Goal: Information Seeking & Learning: Learn about a topic

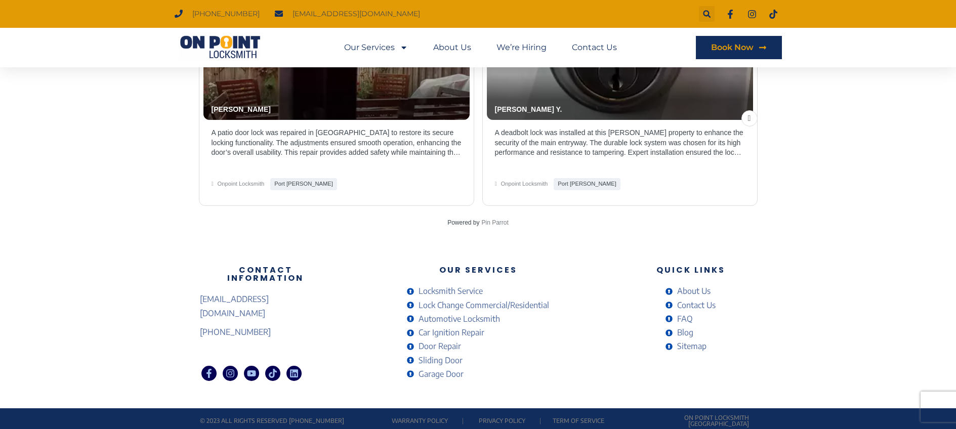
scroll to position [2172, 0]
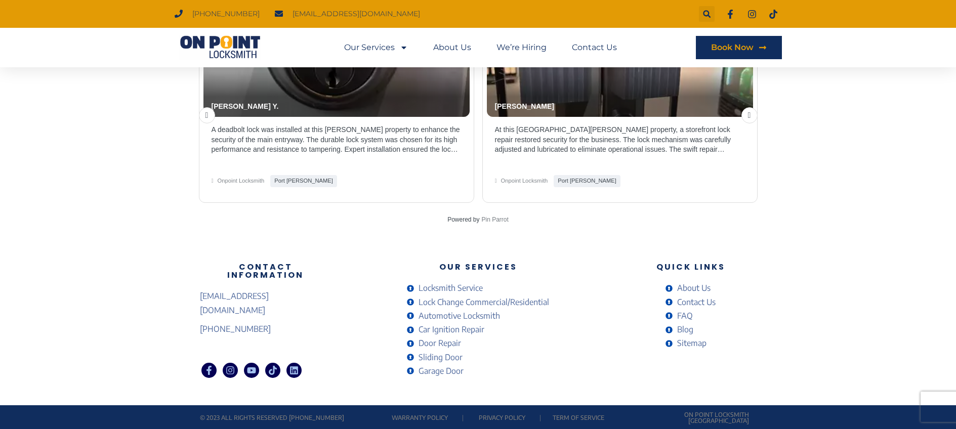
click at [691, 291] on span "About Us" at bounding box center [692, 288] width 36 height 14
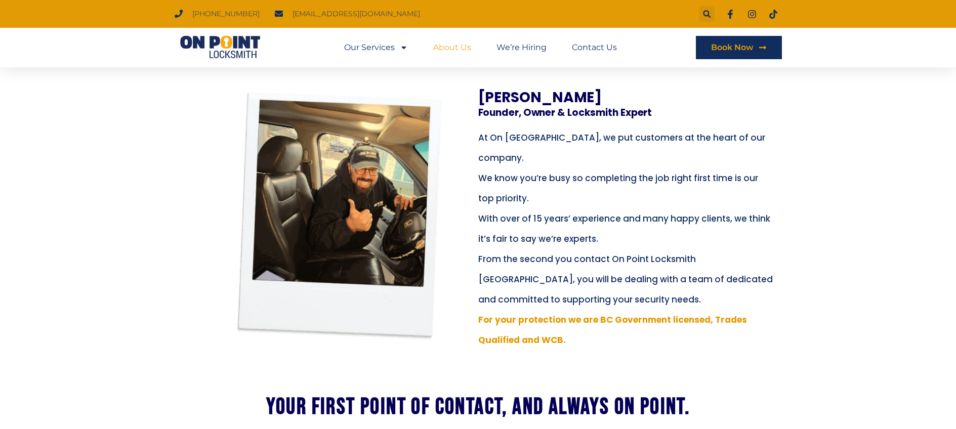
scroll to position [259, 0]
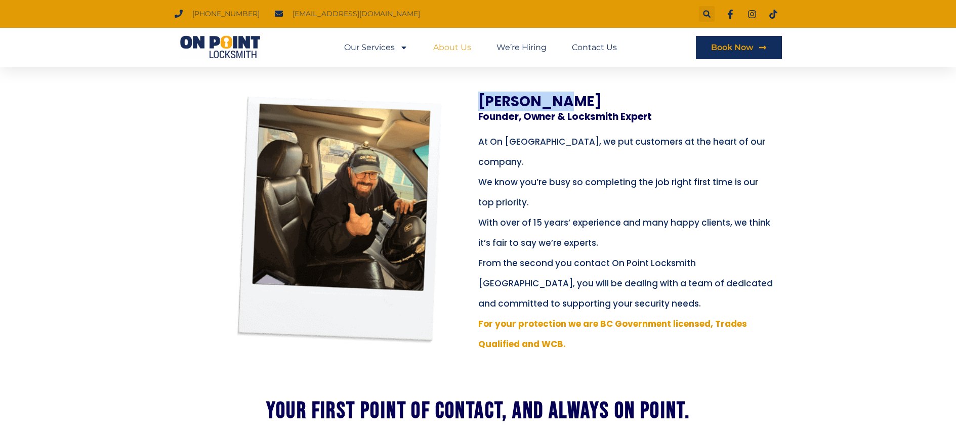
drag, startPoint x: 470, startPoint y: 101, endPoint x: 571, endPoint y: 104, distance: 100.7
click at [571, 104] on div "[PERSON_NAME] Founder, Owner & Locksmith Expert At On [GEOGRAPHIC_DATA], we put…" at bounding box center [478, 225] width 567 height 260
click at [573, 104] on h3 "[PERSON_NAME]" at bounding box center [619, 102] width 283 height 14
